Goal: Transaction & Acquisition: Obtain resource

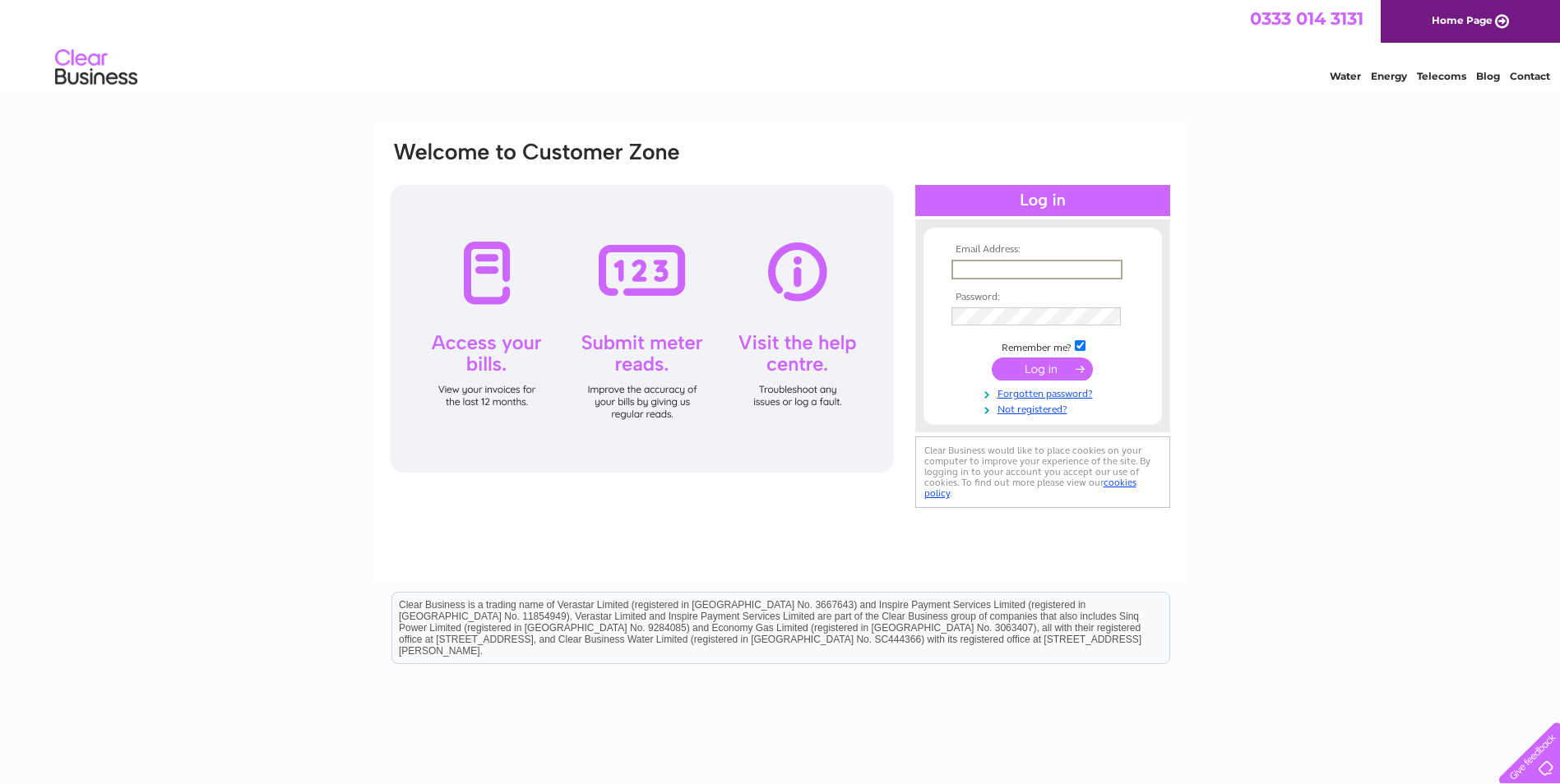
click at [967, 267] on input "text" at bounding box center [1037, 269] width 171 height 19
type input "accounts@selbydistrictavs.org.uk"
click at [1037, 363] on input "submit" at bounding box center [1043, 367] width 101 height 23
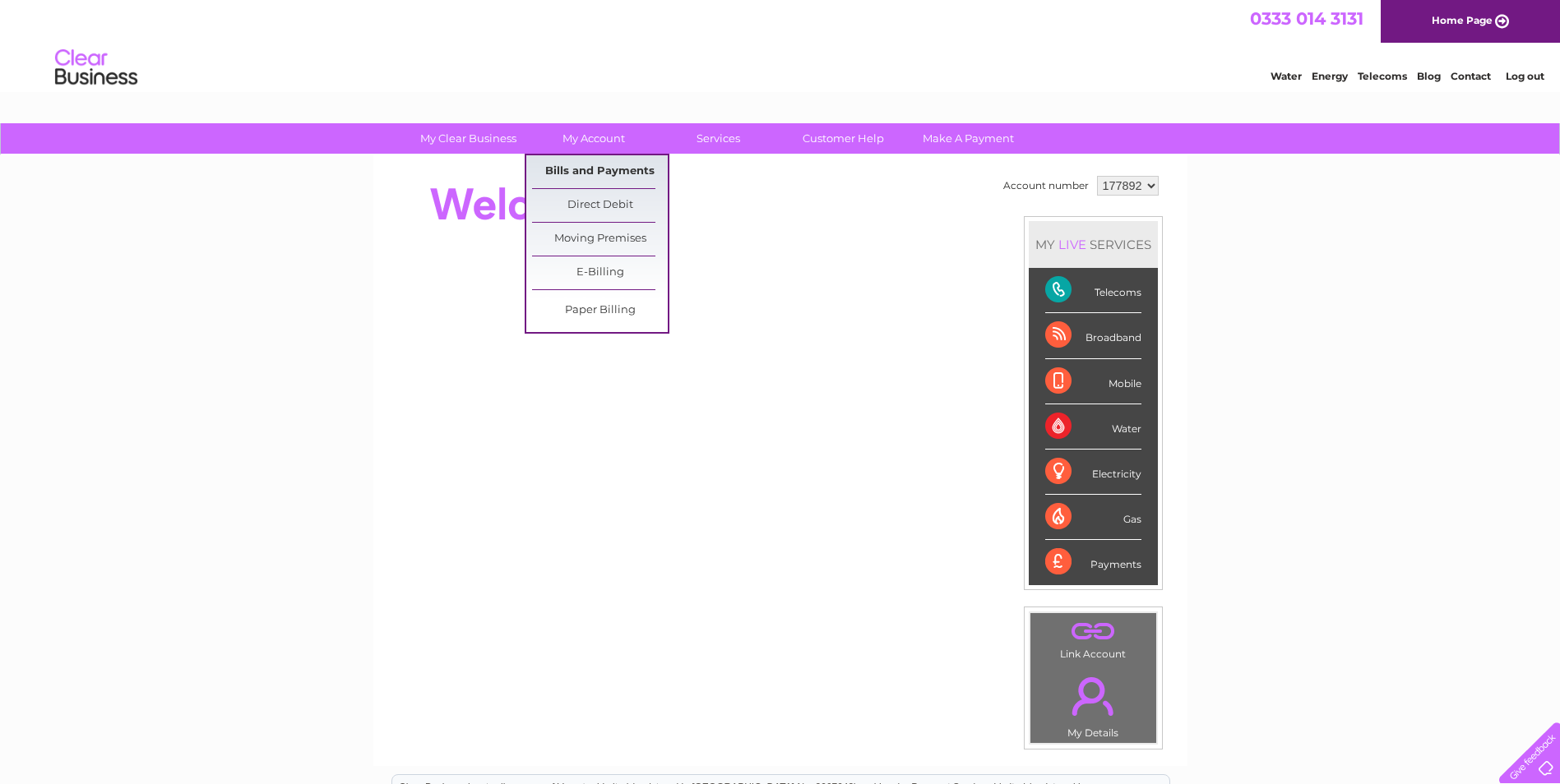
click at [598, 168] on link "Bills and Payments" at bounding box center [599, 172] width 135 height 33
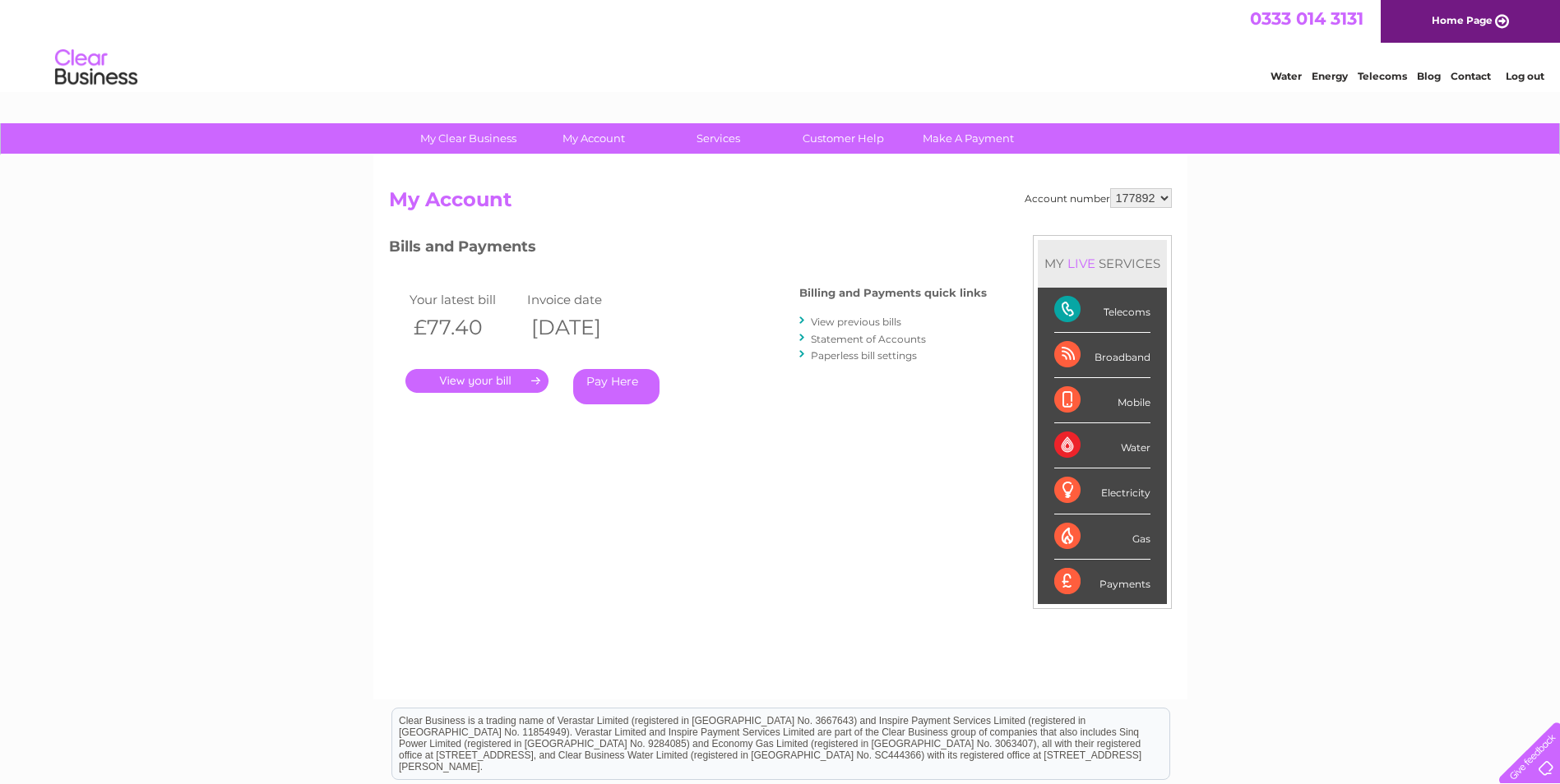
click at [473, 384] on link "." at bounding box center [477, 381] width 143 height 24
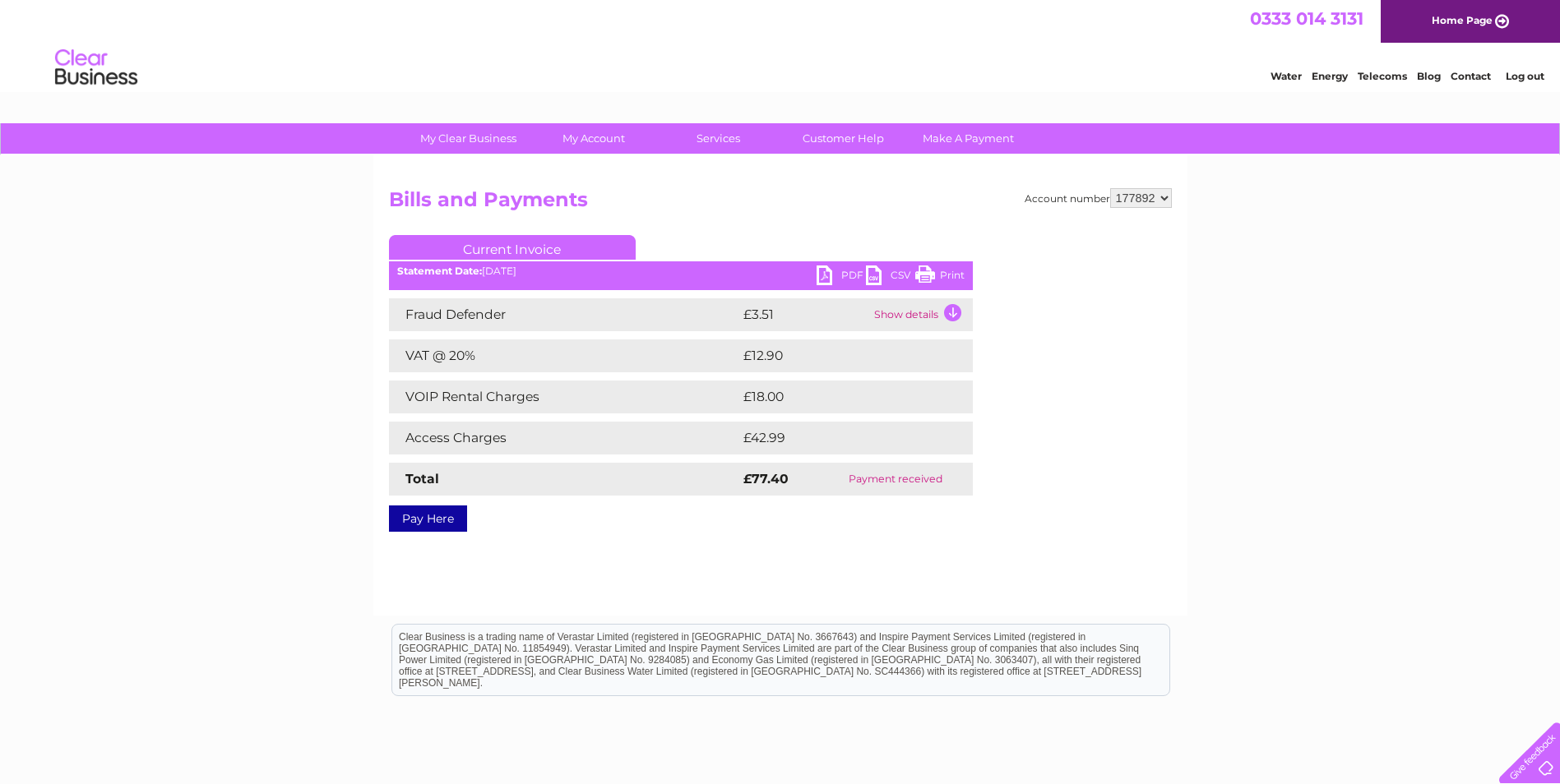
click at [822, 275] on link "PDF" at bounding box center [841, 278] width 50 height 24
click at [1526, 72] on link "Log out" at bounding box center [1525, 76] width 39 height 13
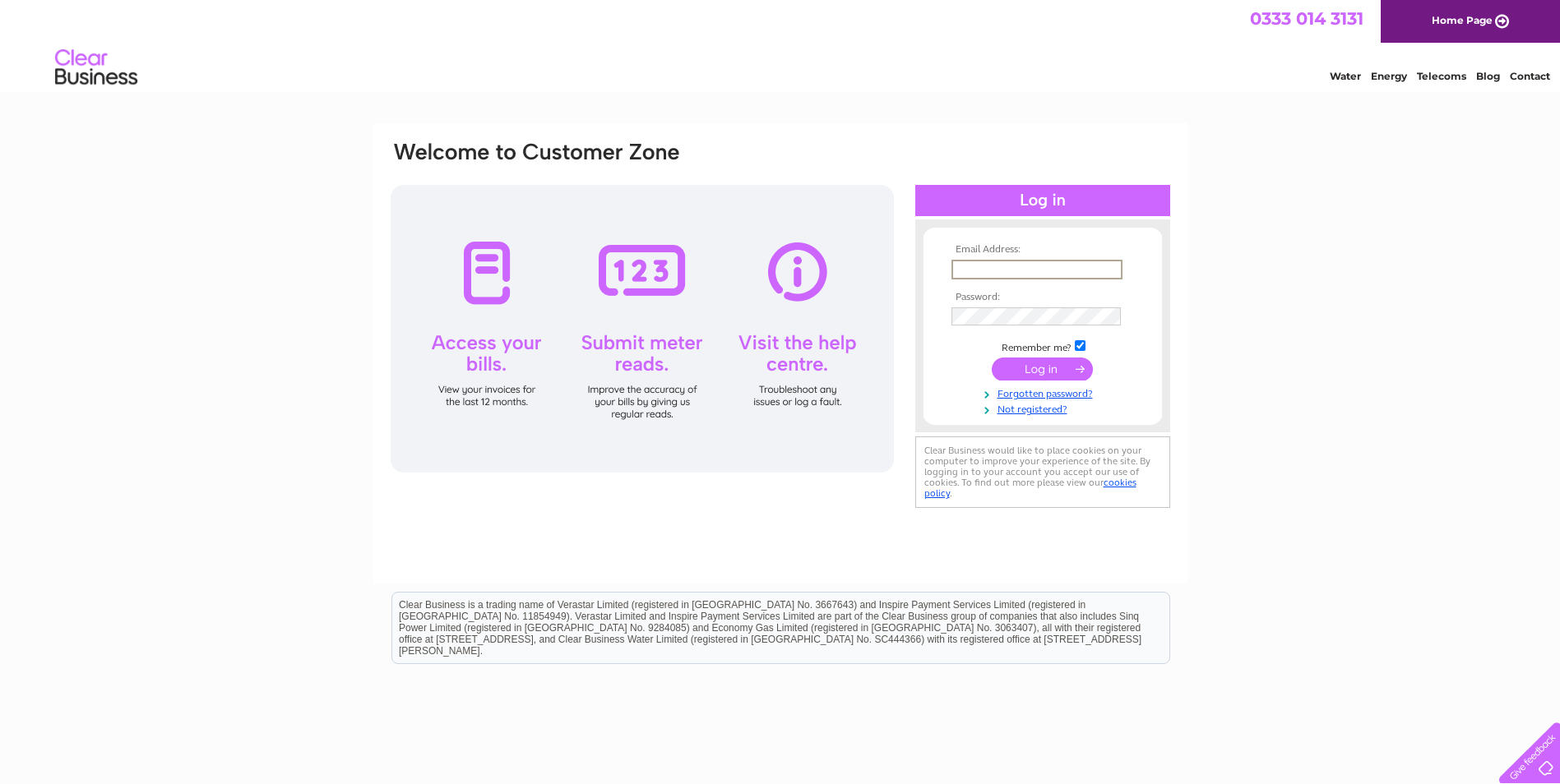
click at [977, 263] on input "text" at bounding box center [1037, 269] width 171 height 19
type input "kate@yorkshireenergydoctor.org.uk"
click at [1032, 368] on input "submit" at bounding box center [1043, 367] width 101 height 23
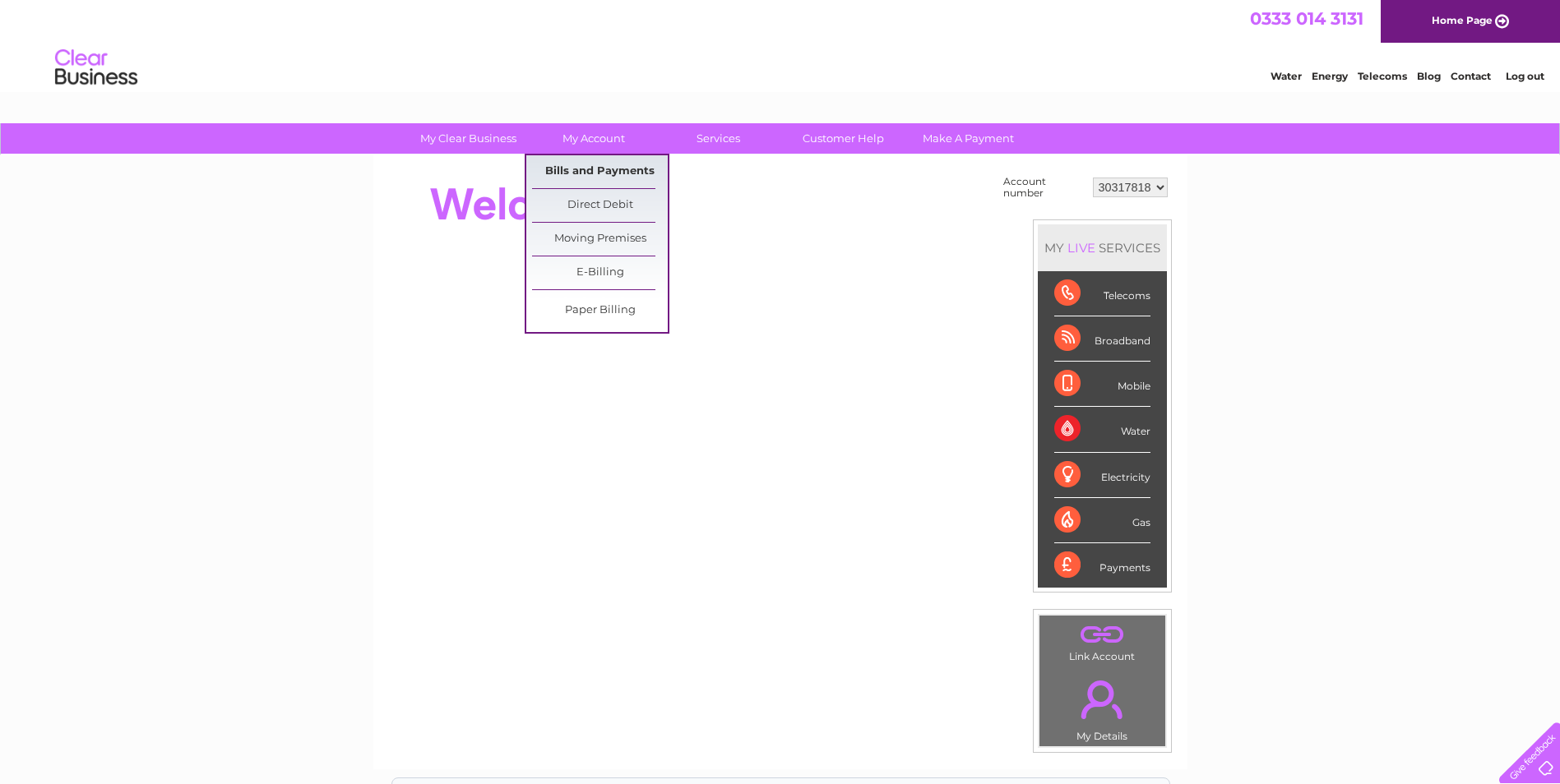
click at [587, 174] on link "Bills and Payments" at bounding box center [599, 172] width 135 height 33
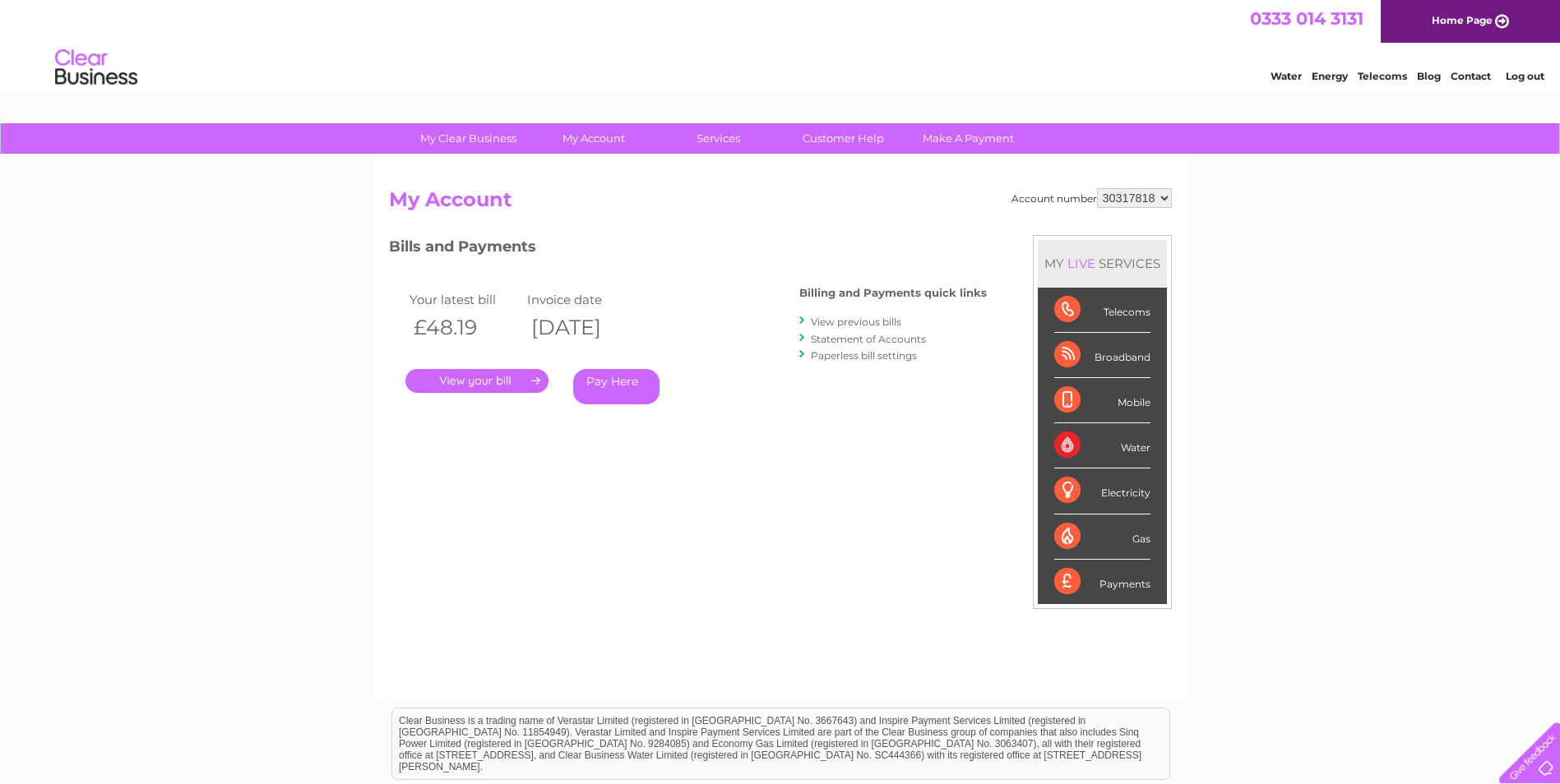
click at [1521, 79] on link "Log out" at bounding box center [1525, 76] width 39 height 13
